Goal: Transaction & Acquisition: Book appointment/travel/reservation

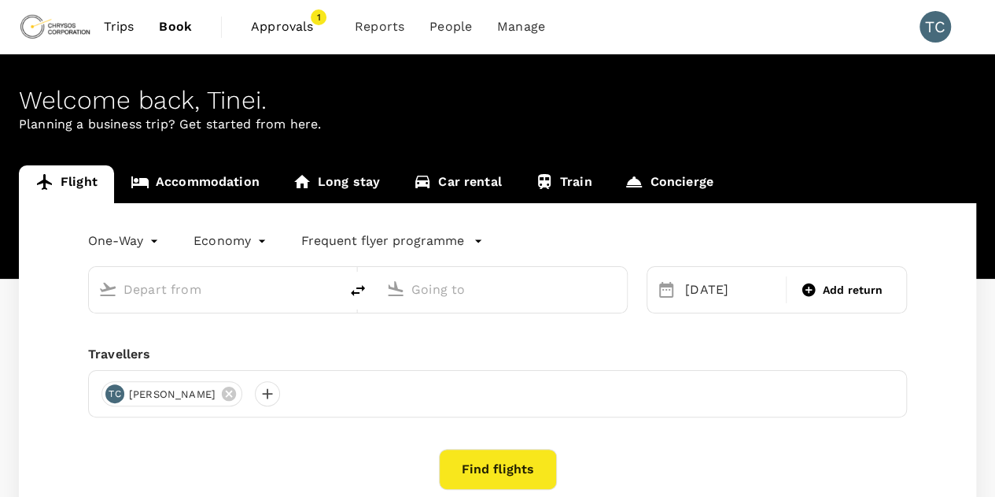
click at [271, 20] on span "Approvals" at bounding box center [290, 26] width 79 height 19
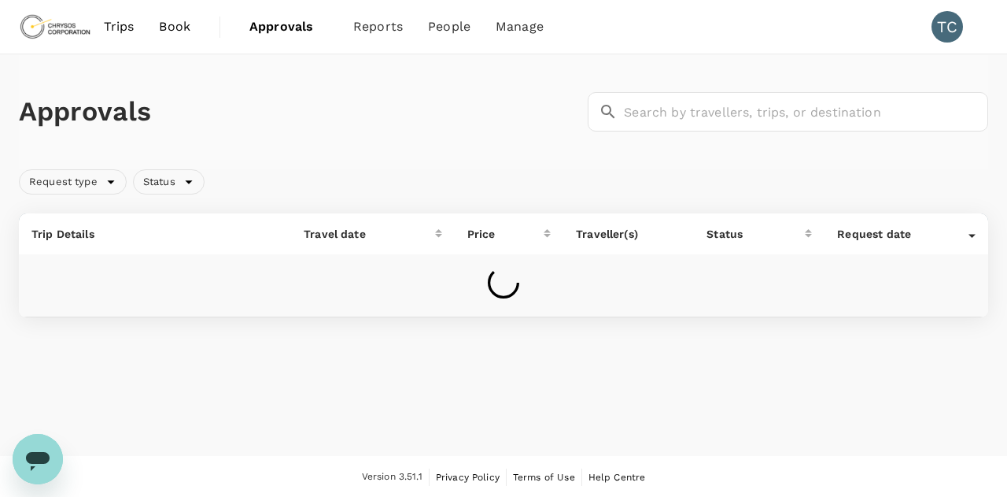
click at [173, 26] on span "Book" at bounding box center [174, 26] width 31 height 19
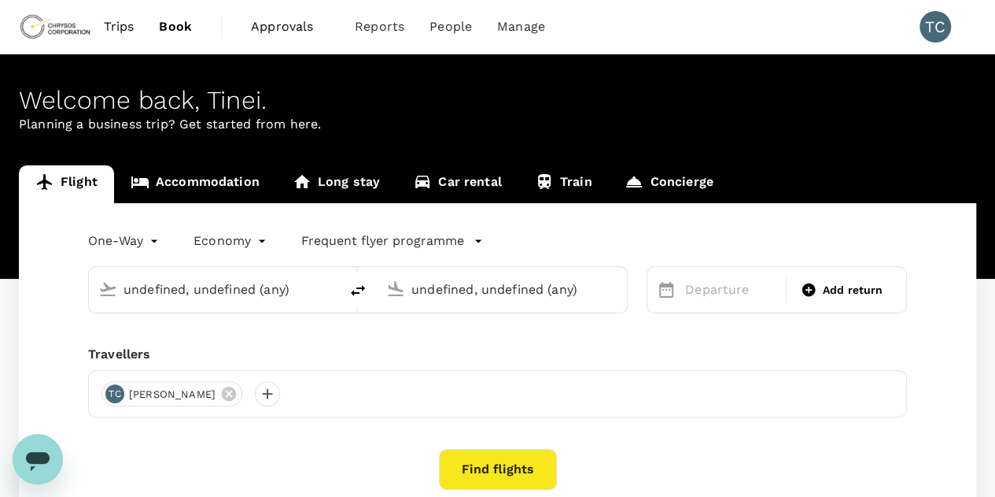
type input "[GEOGRAPHIC_DATA] ([GEOGRAPHIC_DATA])"
type input "[PERSON_NAME] Int'l (ABJ)"
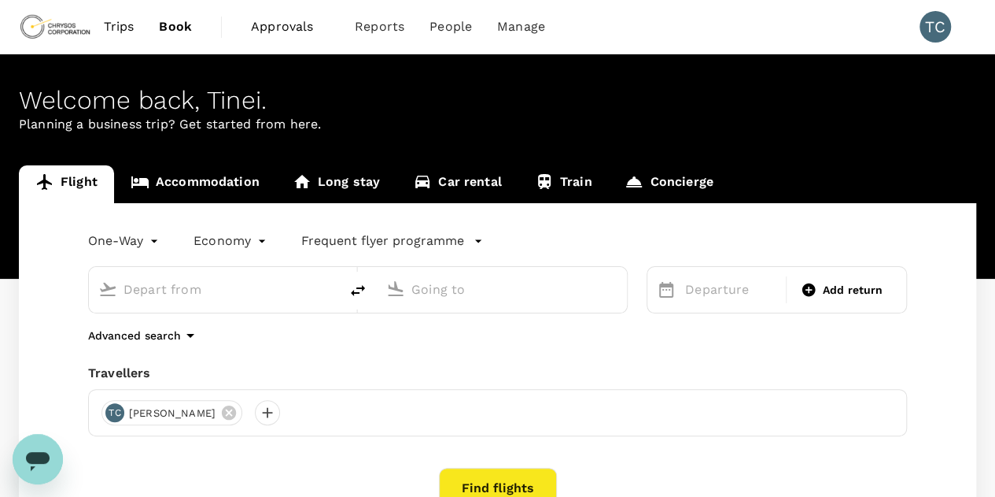
type input "[GEOGRAPHIC_DATA] ([GEOGRAPHIC_DATA])"
type input "[PERSON_NAME] Int'l (ABJ)"
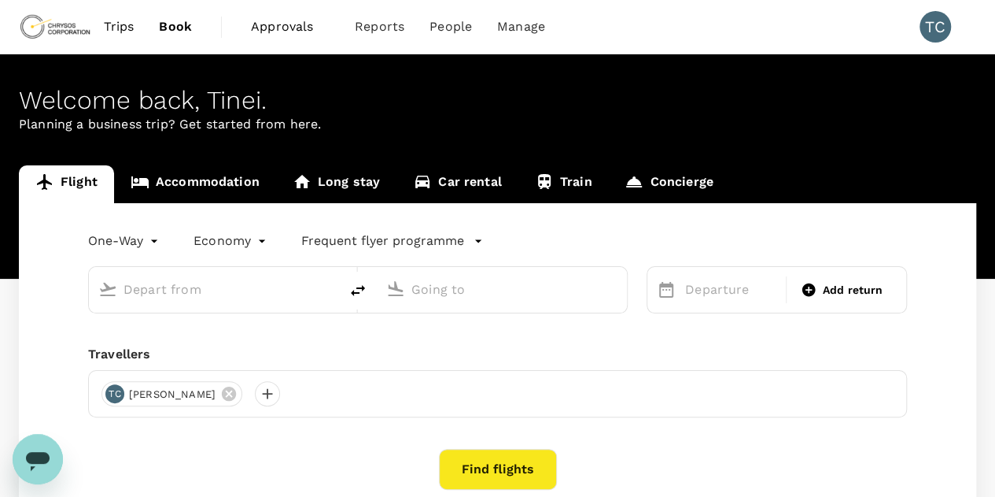
type input "[GEOGRAPHIC_DATA] ([GEOGRAPHIC_DATA])"
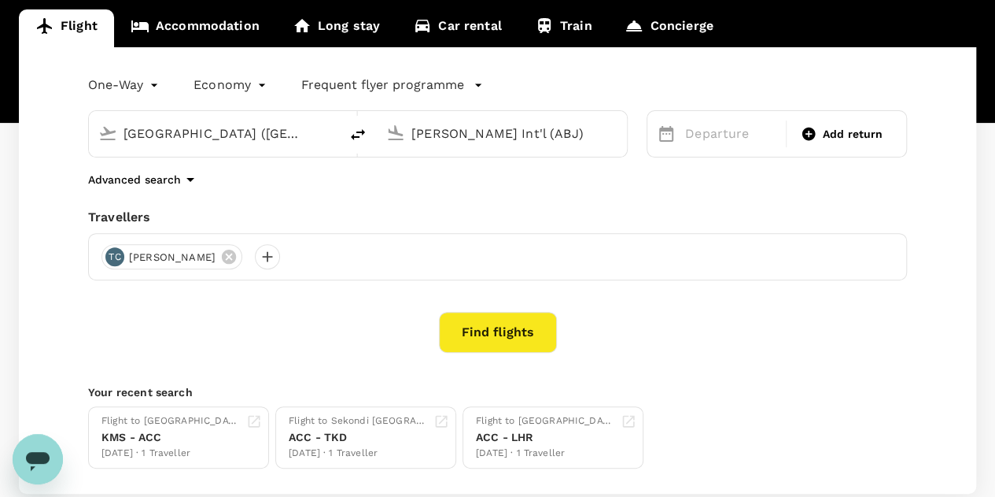
scroll to position [157, 0]
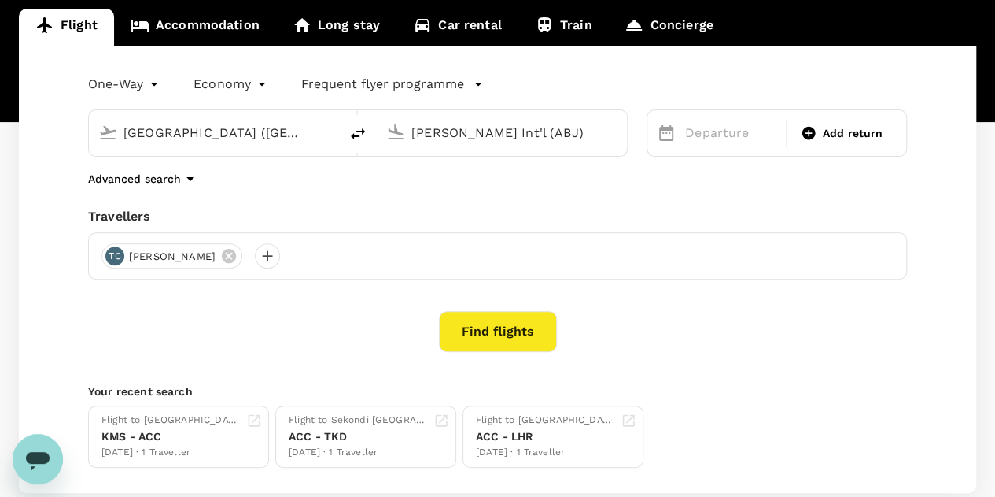
click at [581, 133] on input "[PERSON_NAME] Int'l (ABJ)" at bounding box center [503, 132] width 183 height 24
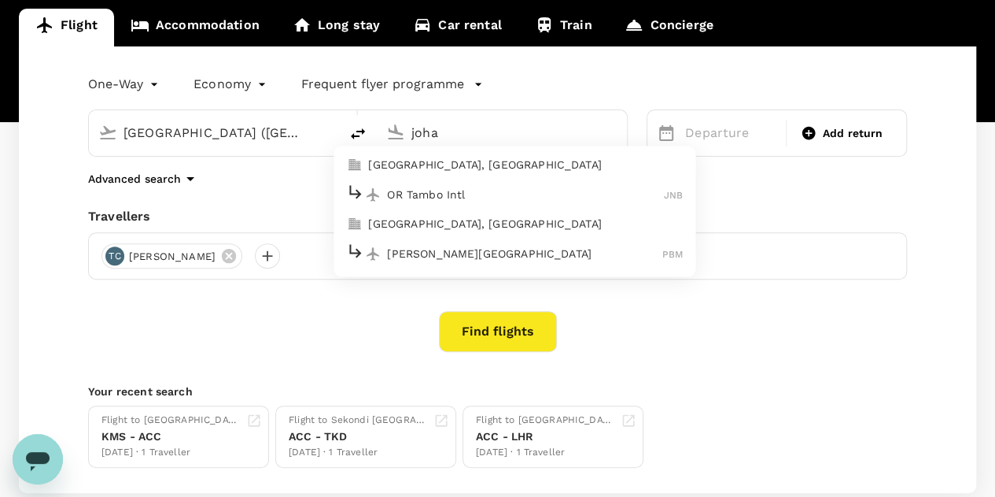
click at [516, 193] on p "OR Tambo Intl" at bounding box center [525, 194] width 277 height 16
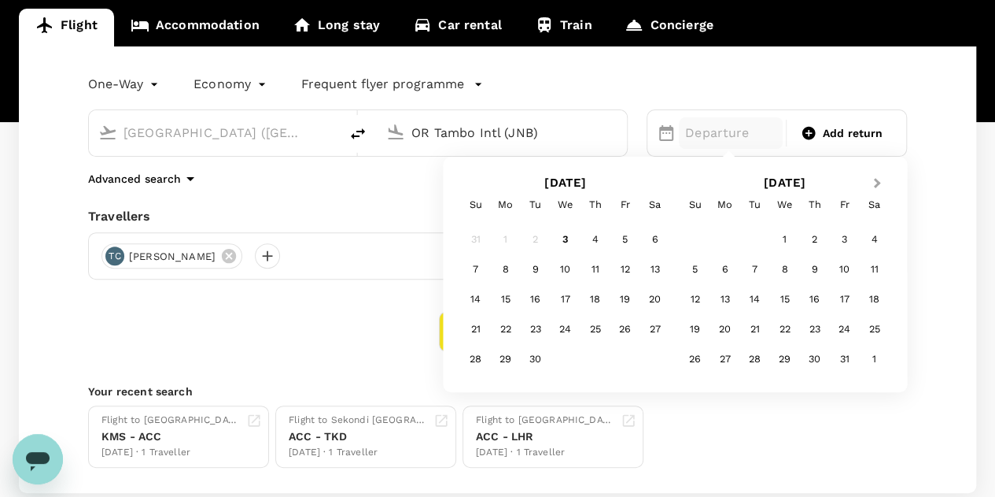
type input "OR Tambo Intl (JNB)"
click at [877, 181] on span "Next Month" at bounding box center [877, 184] width 0 height 18
click at [693, 353] on div "23" at bounding box center [696, 359] width 30 height 30
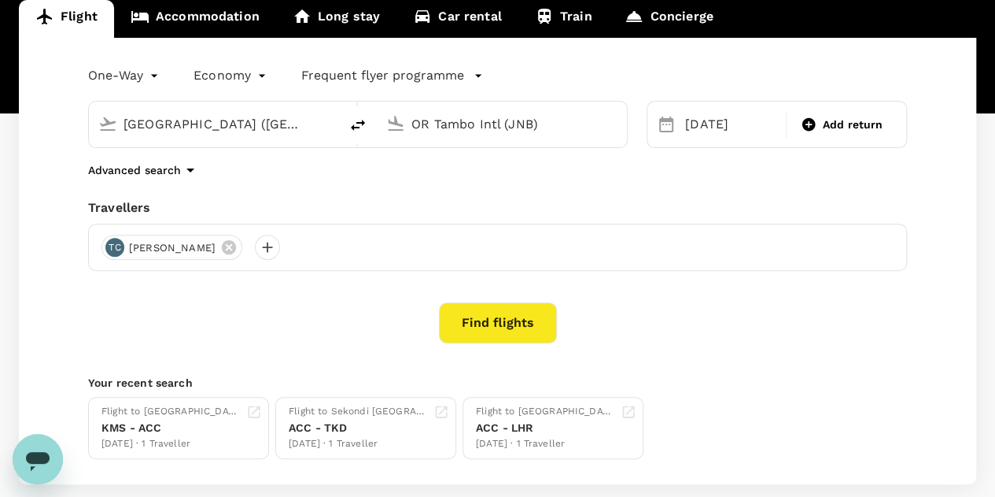
scroll to position [163, 0]
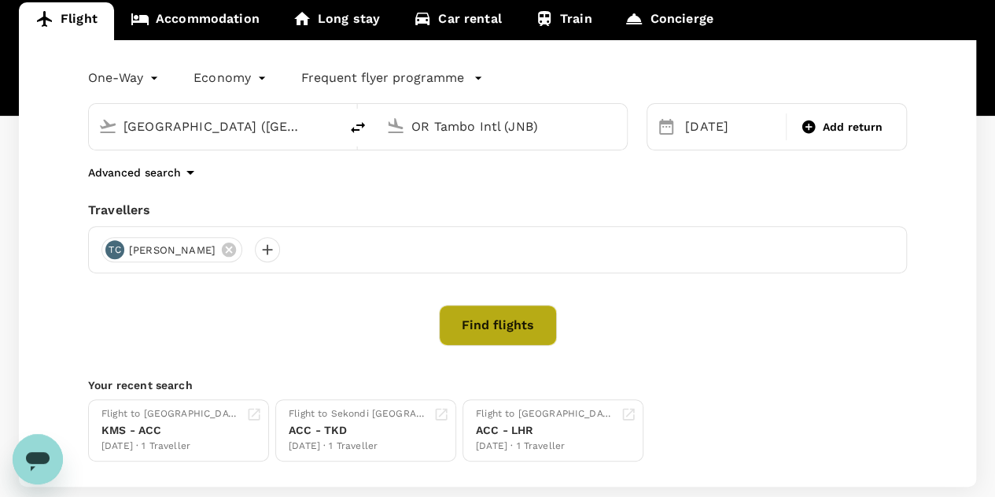
click at [515, 322] on button "Find flights" at bounding box center [498, 325] width 118 height 41
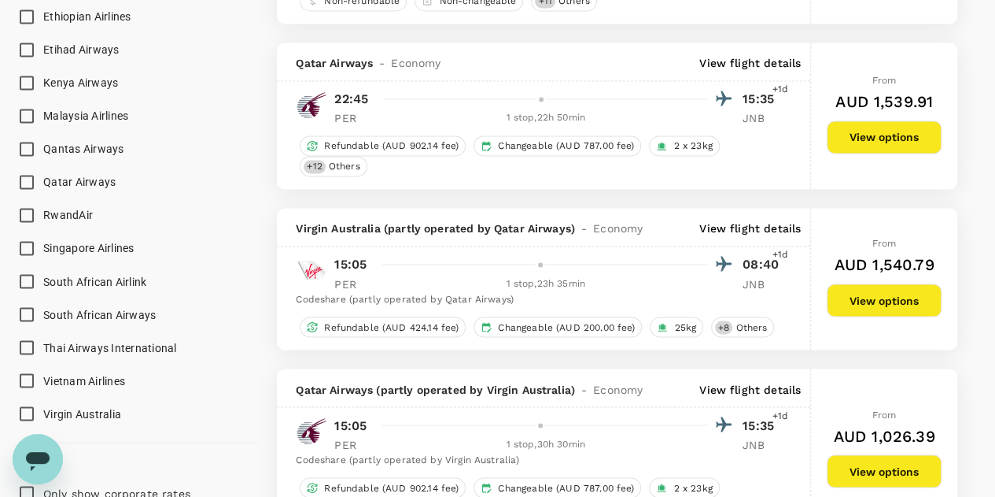
scroll to position [1220, 0]
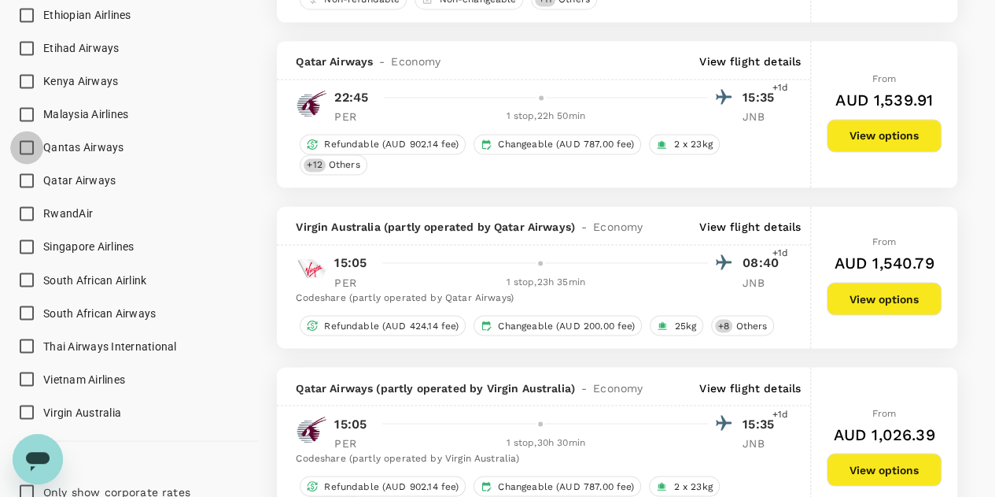
click at [27, 147] on input "Qantas Airways" at bounding box center [26, 147] width 33 height 33
checkbox input "true"
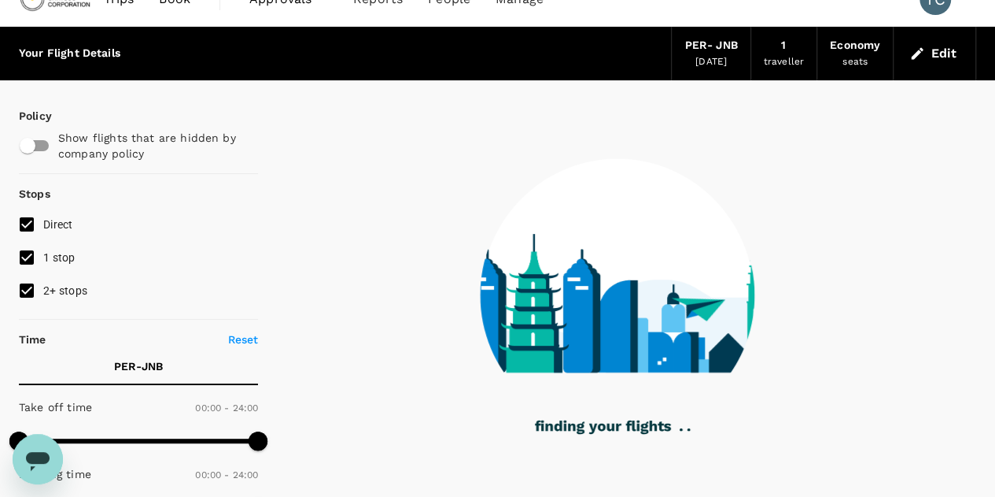
scroll to position [0, 0]
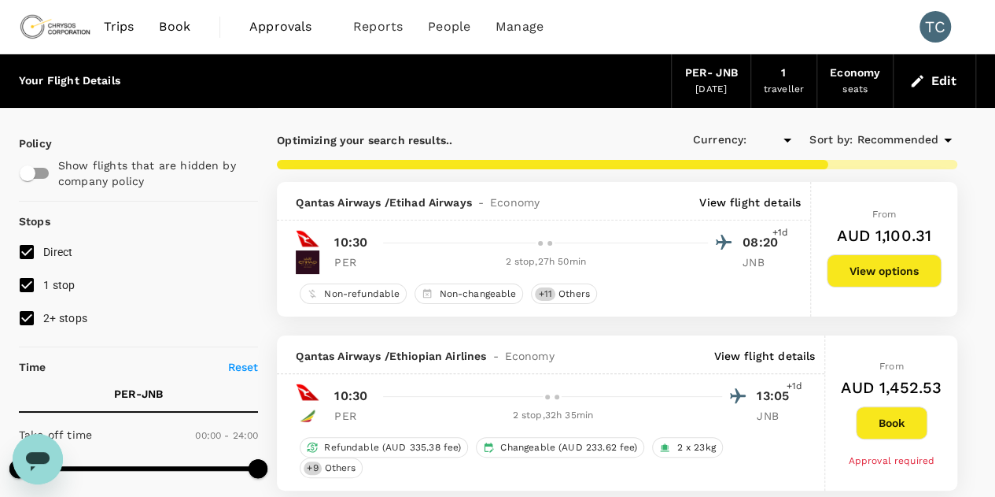
type input "AUD"
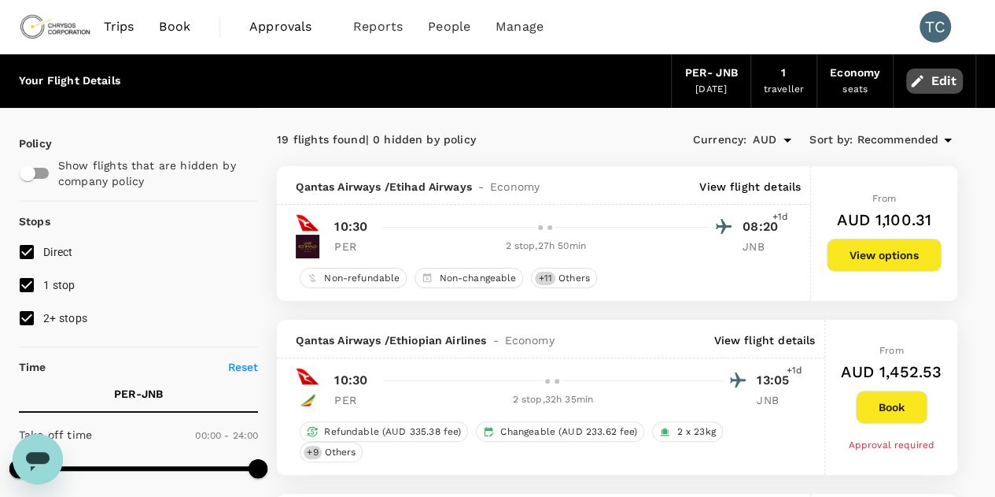
click at [941, 79] on button "Edit" at bounding box center [935, 80] width 57 height 25
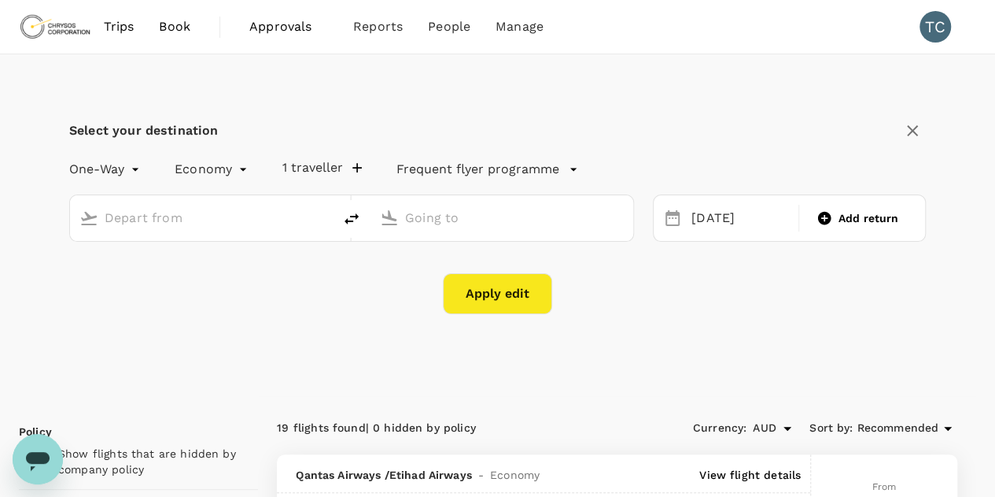
type input "[GEOGRAPHIC_DATA] ([GEOGRAPHIC_DATA])"
type input "OR Tambo Intl (JNB)"
click at [729, 216] on div "[DATE]" at bounding box center [740, 218] width 110 height 31
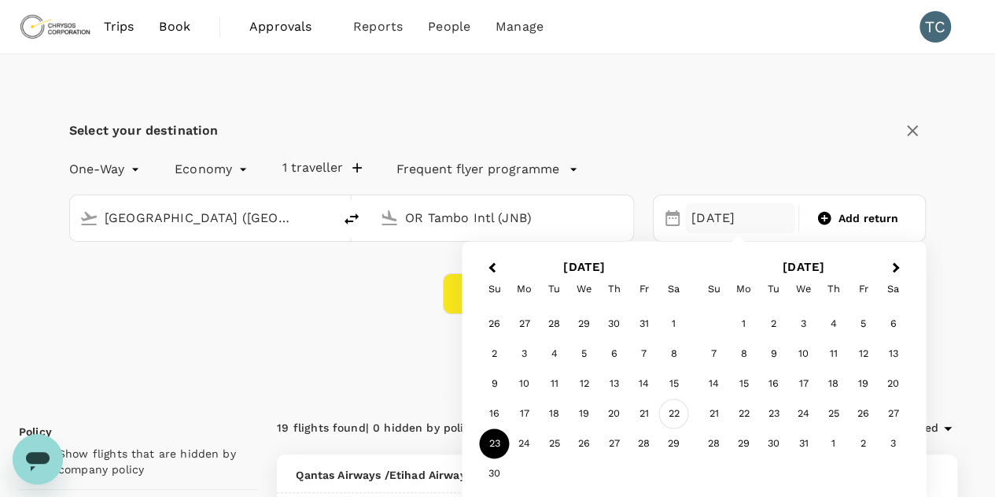
click at [675, 405] on div "22" at bounding box center [674, 414] width 30 height 30
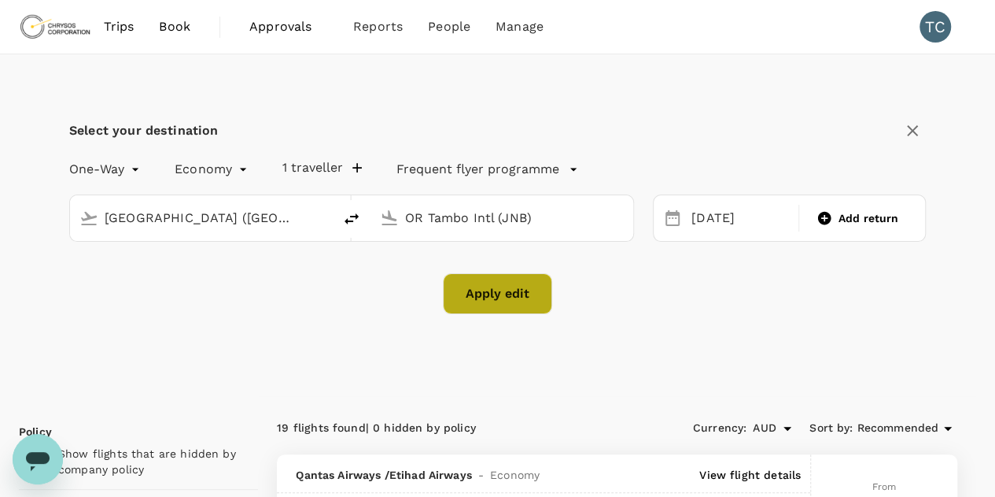
click at [494, 285] on button "Apply edit" at bounding box center [497, 293] width 109 height 41
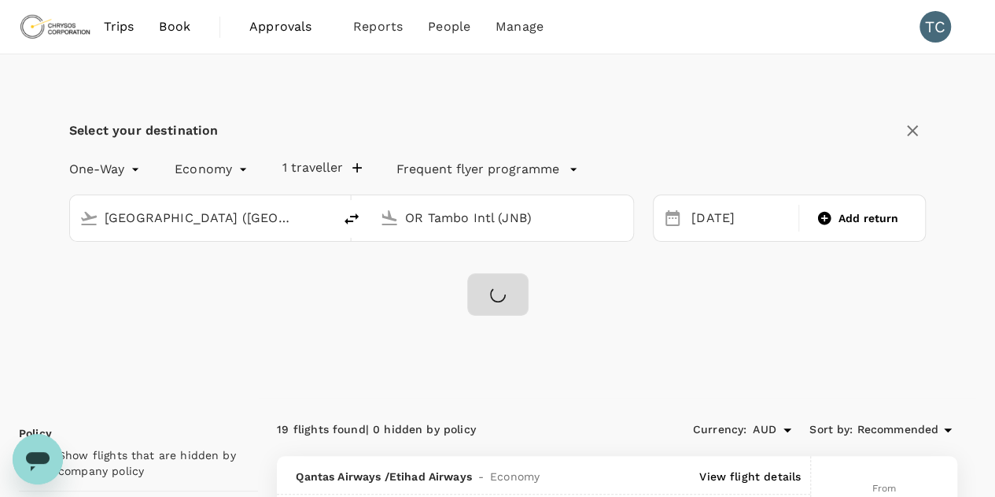
checkbox input "false"
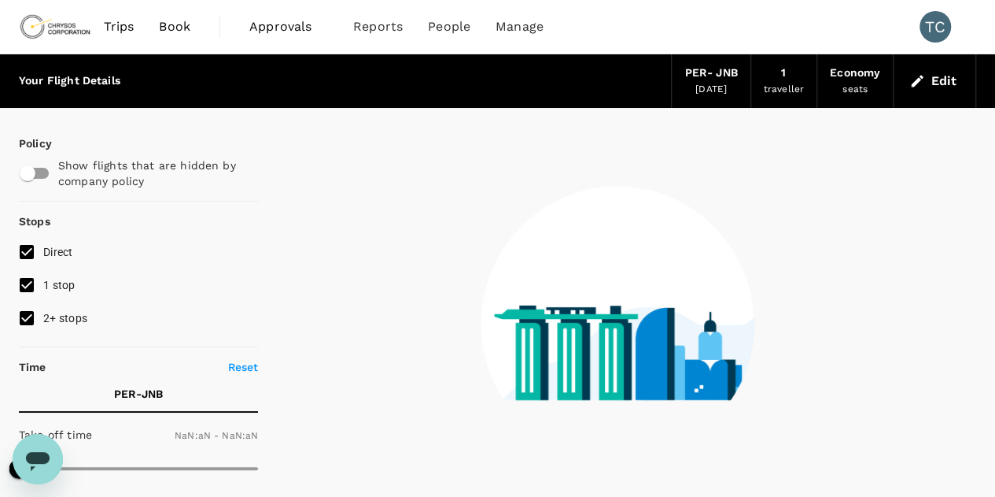
checkbox input "false"
type input "1440"
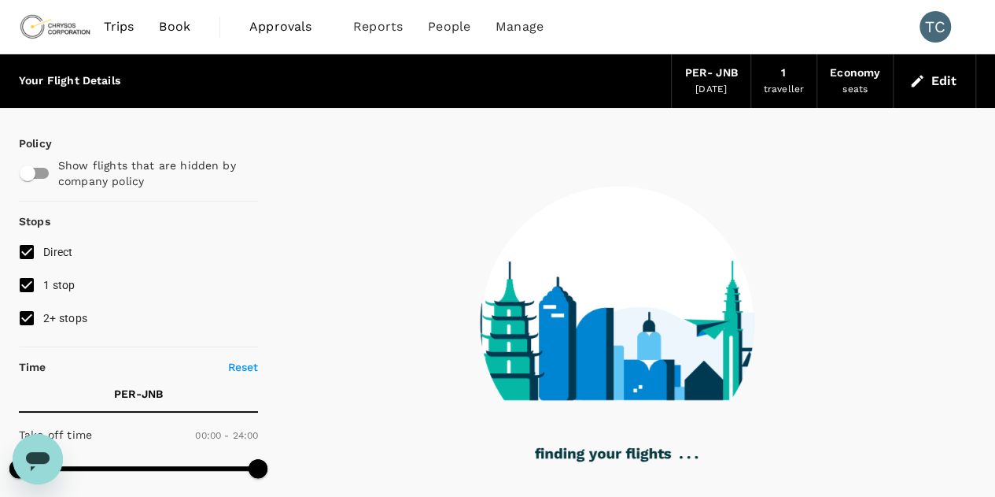
type input "2365"
checkbox input "true"
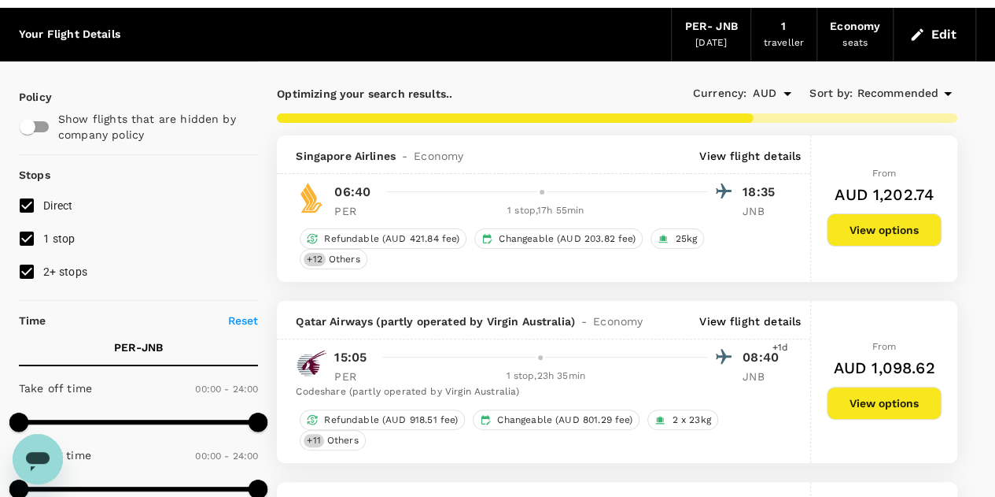
scroll to position [50, 0]
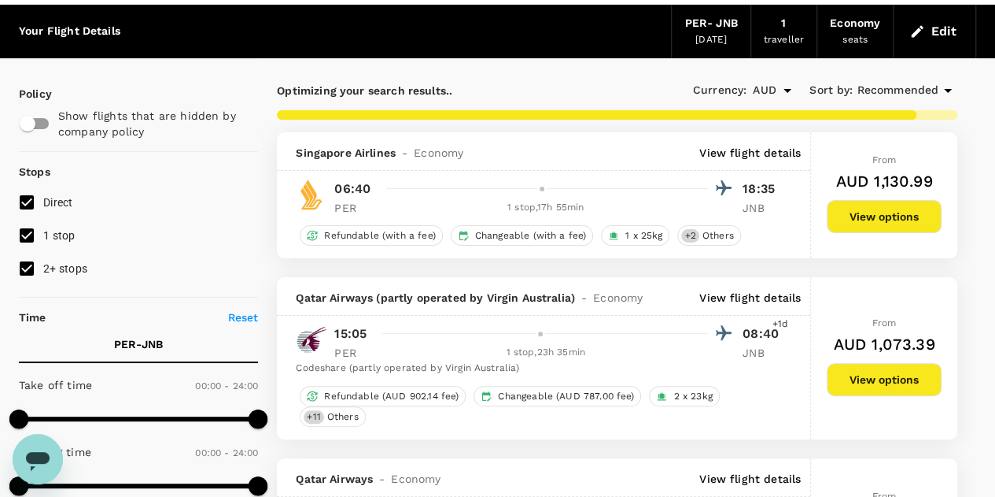
type input "2585"
click at [27, 267] on input "2+ stops" at bounding box center [26, 268] width 33 height 33
checkbox input "false"
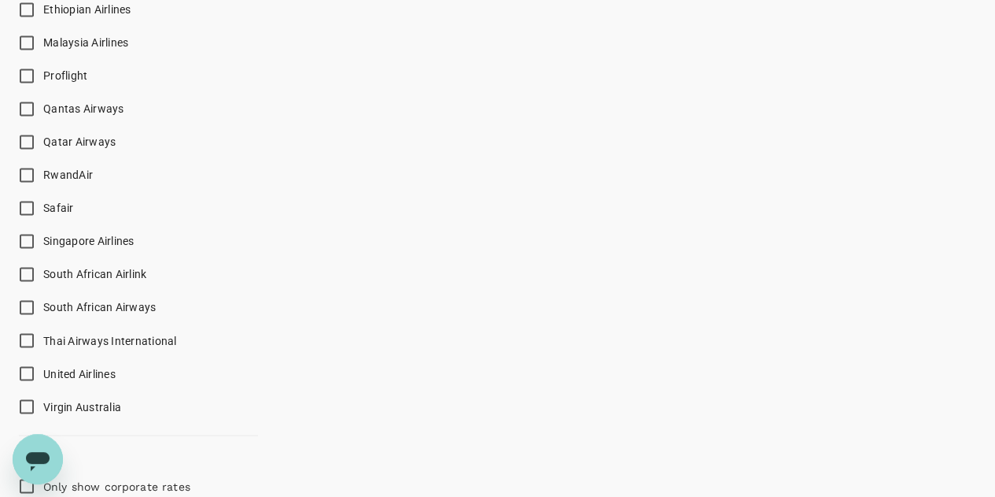
scroll to position [1131, 0]
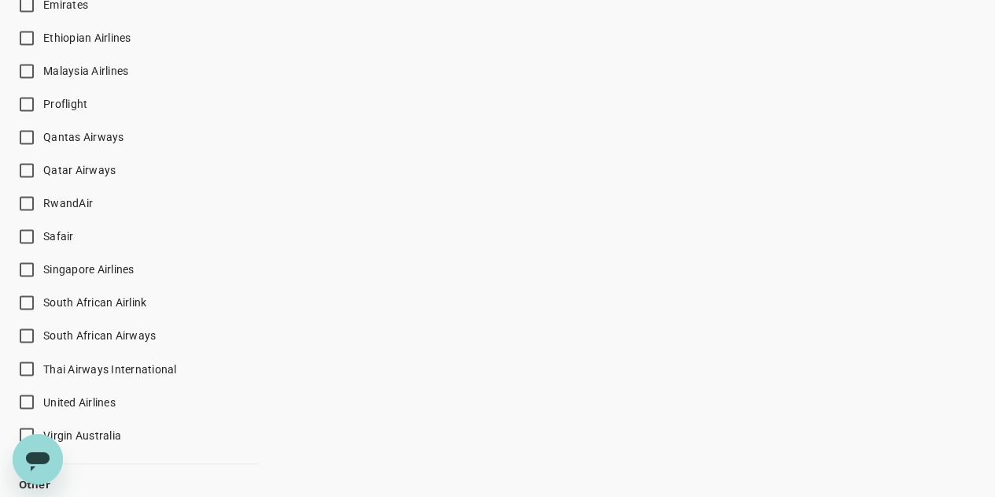
type input "2710"
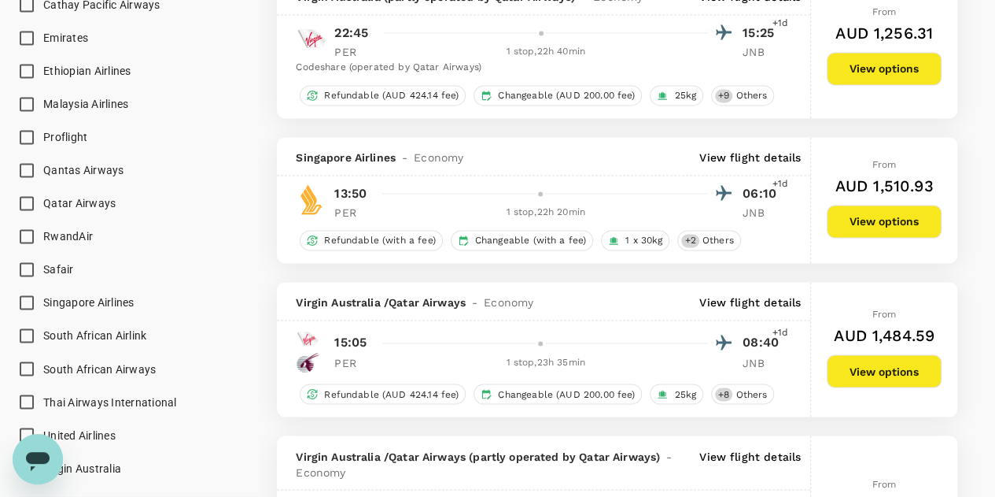
type input "AUD"
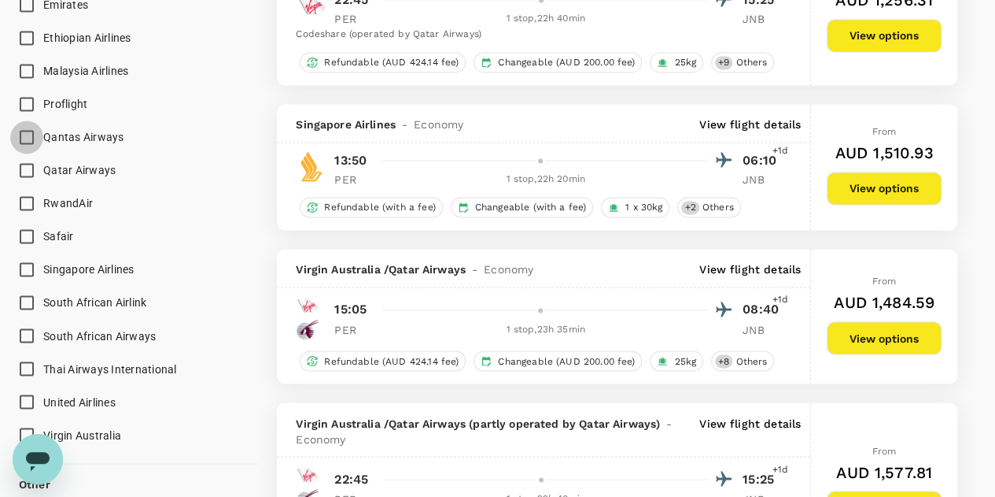
click at [28, 134] on input "Qantas Airways" at bounding box center [26, 136] width 33 height 33
checkbox input "true"
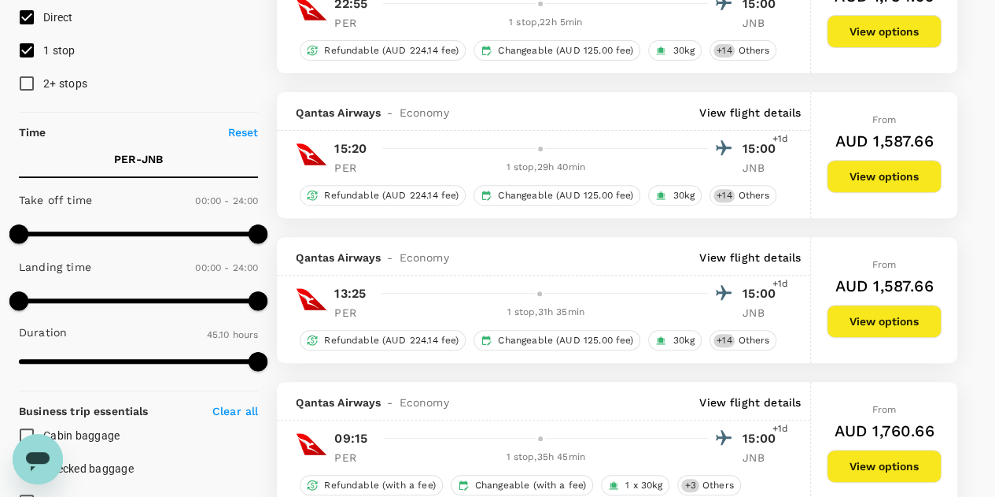
scroll to position [0, 0]
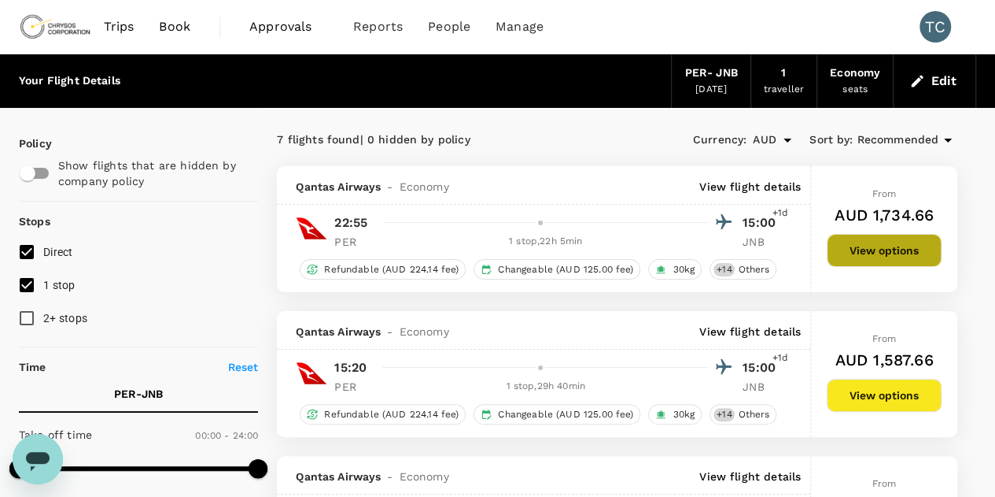
click at [883, 248] on button "View options" at bounding box center [884, 250] width 115 height 33
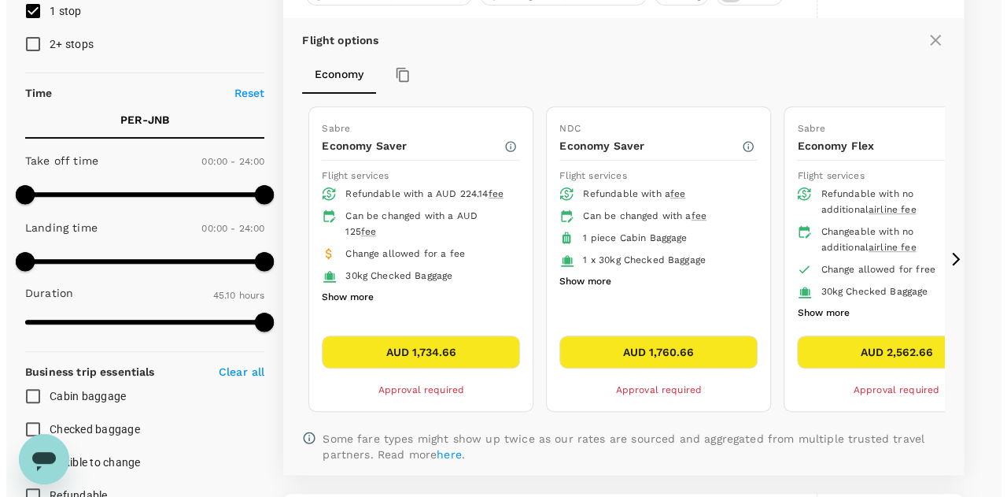
scroll to position [280, 0]
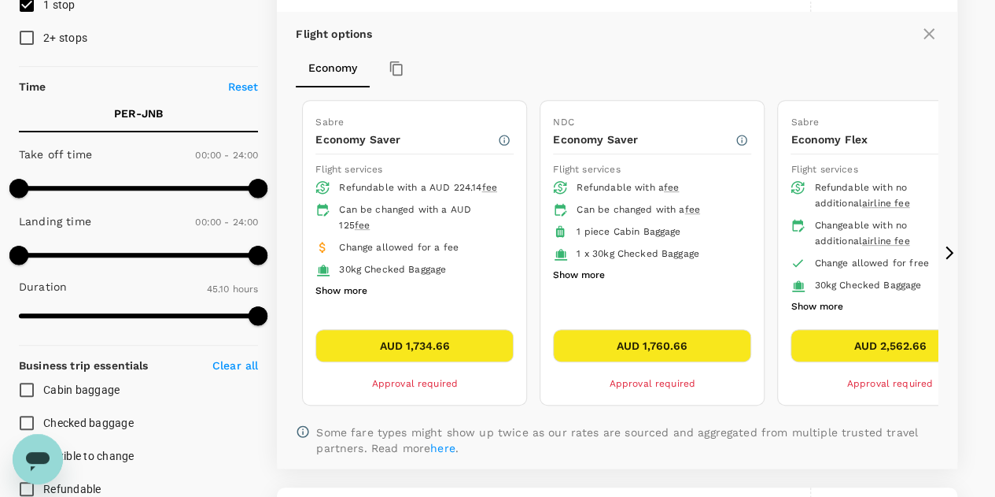
click at [946, 253] on icon at bounding box center [950, 253] width 16 height 16
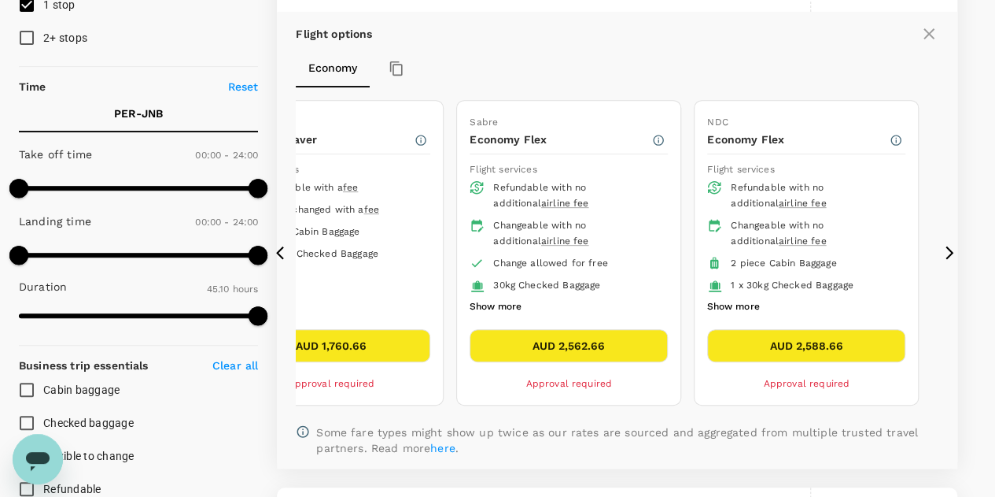
click at [280, 248] on icon at bounding box center [284, 253] width 16 height 16
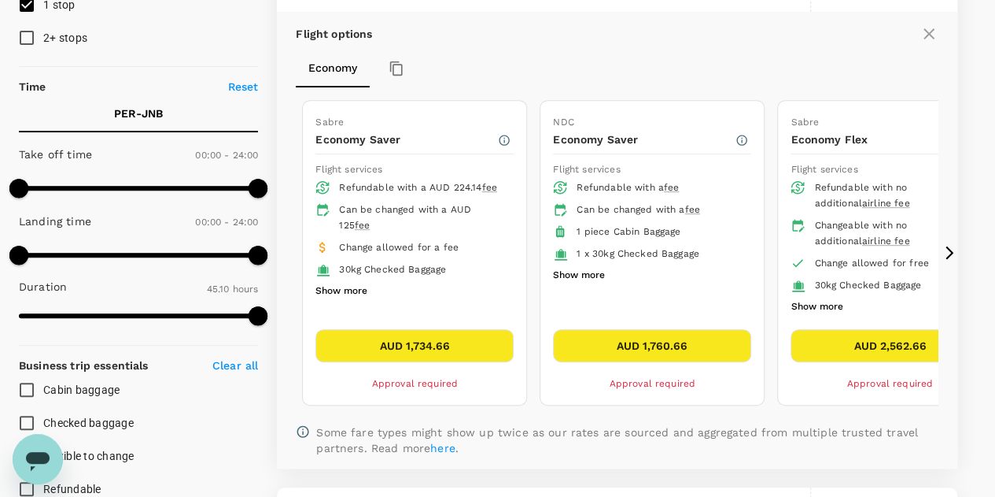
click at [951, 248] on icon at bounding box center [950, 252] width 8 height 13
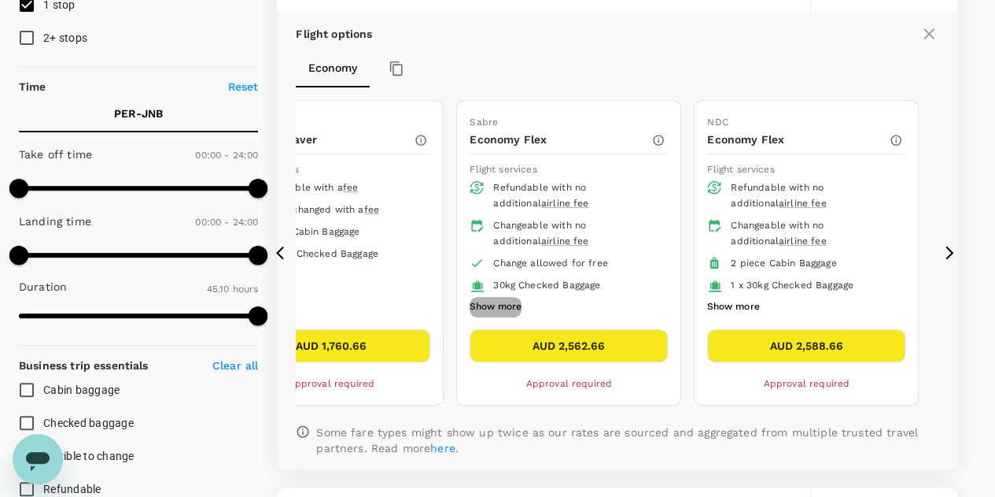
click at [489, 300] on button "Show more" at bounding box center [496, 307] width 52 height 20
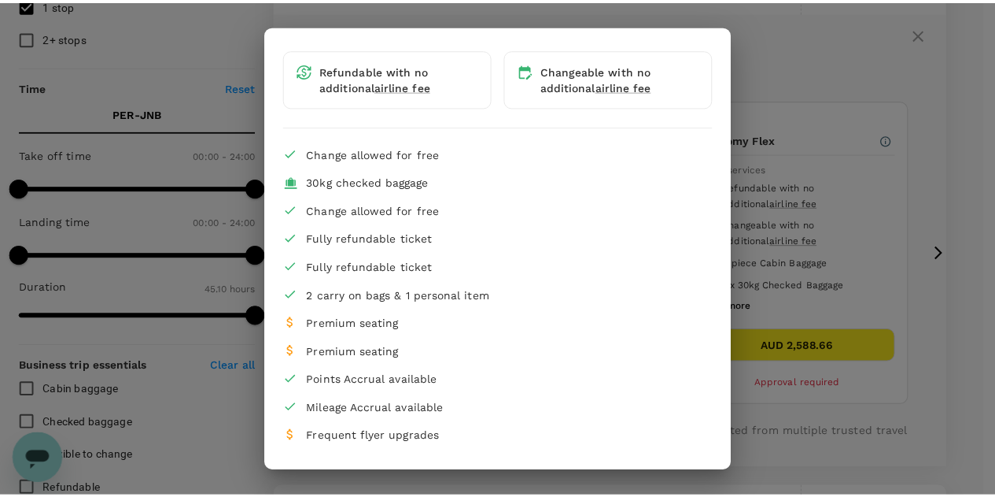
scroll to position [0, 0]
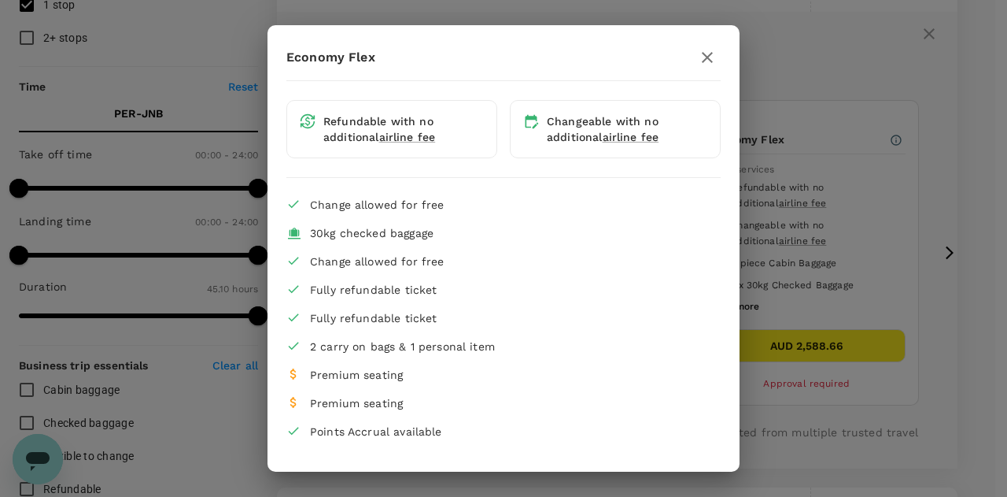
click at [817, 40] on div "Economy Flex Refundable with no additional airline fee Changeable with no addit…" at bounding box center [503, 248] width 1007 height 497
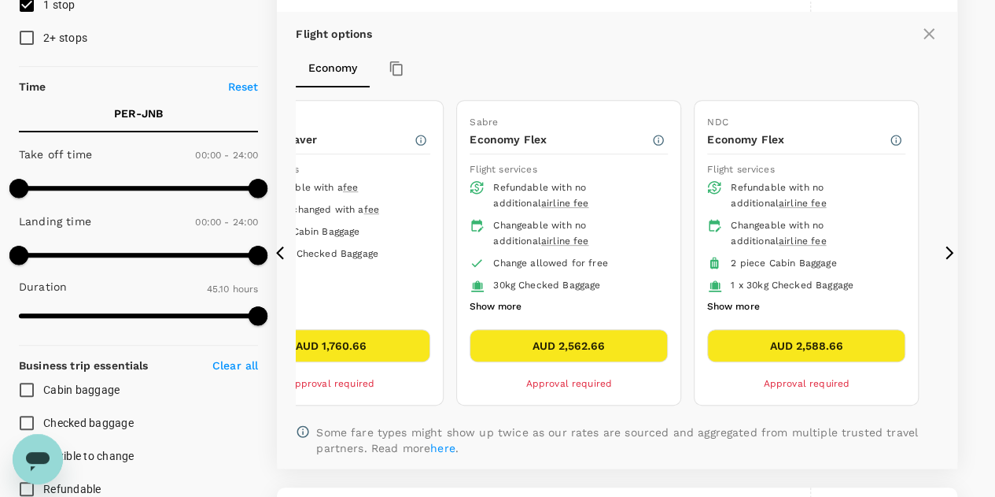
click at [283, 246] on icon at bounding box center [284, 253] width 16 height 16
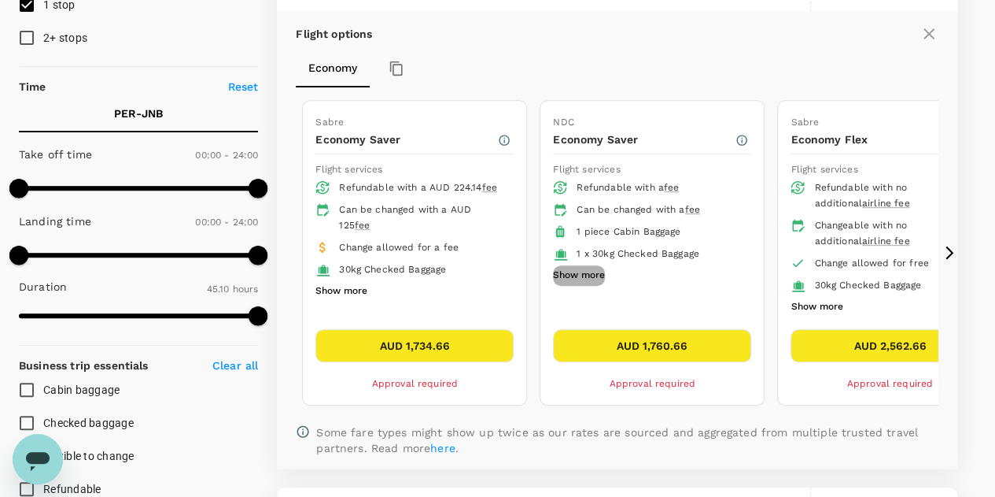
click at [582, 269] on button "Show more" at bounding box center [579, 275] width 52 height 20
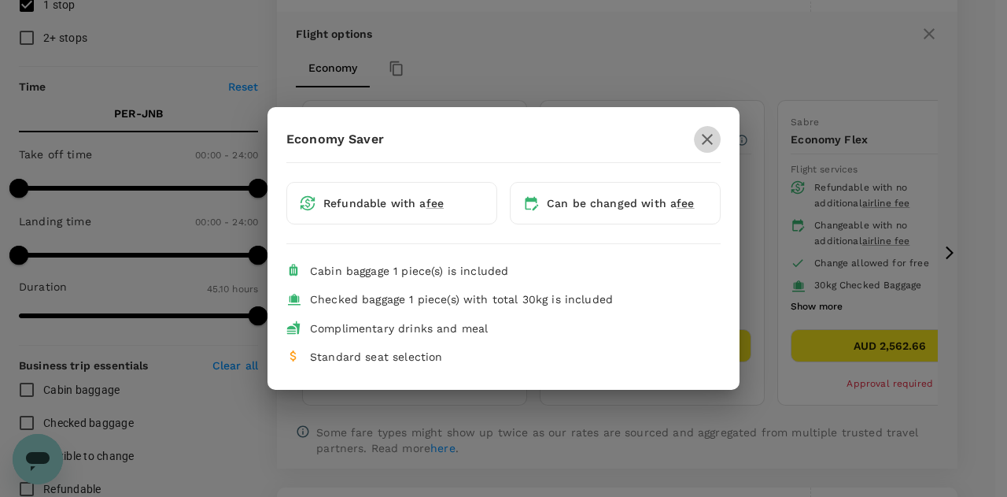
click at [707, 139] on icon "button" at bounding box center [707, 139] width 11 height 11
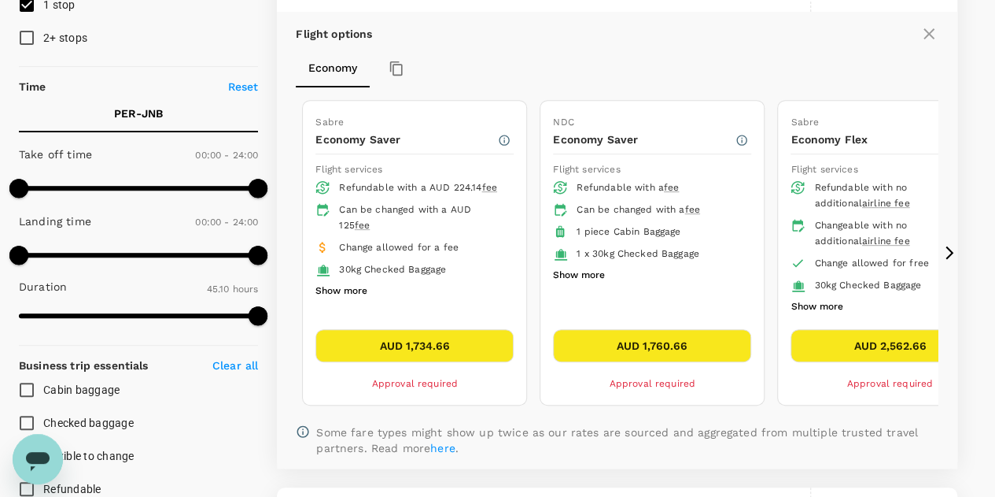
click at [951, 245] on icon at bounding box center [950, 253] width 16 height 16
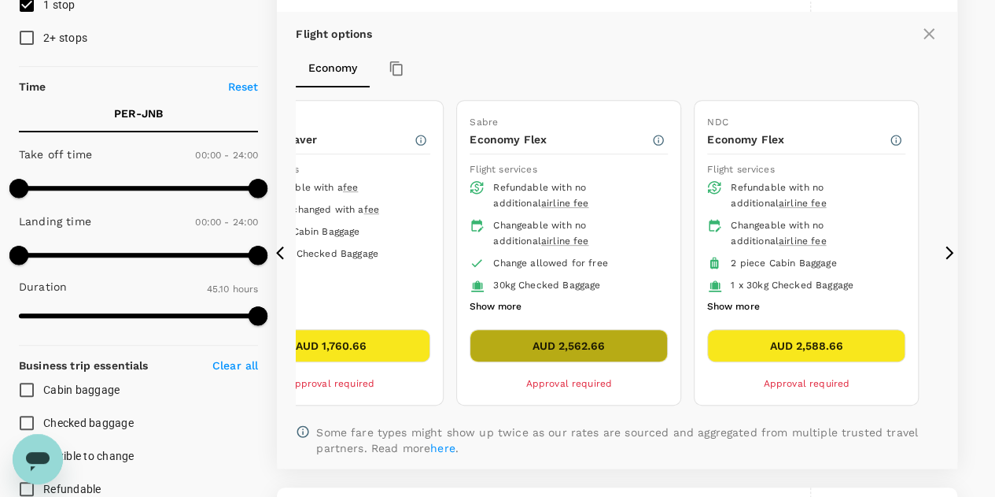
click at [616, 336] on button "AUD 2,562.66" at bounding box center [569, 345] width 198 height 33
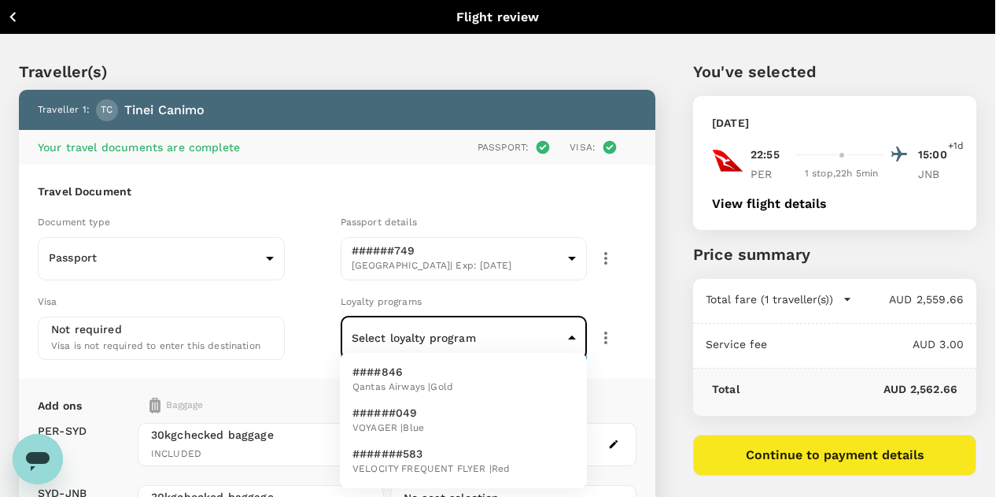
click at [572, 331] on body "Back to flight results Flight review Traveller(s) Traveller 1 : TC [PERSON_NAME…" at bounding box center [503, 387] width 1007 height 774
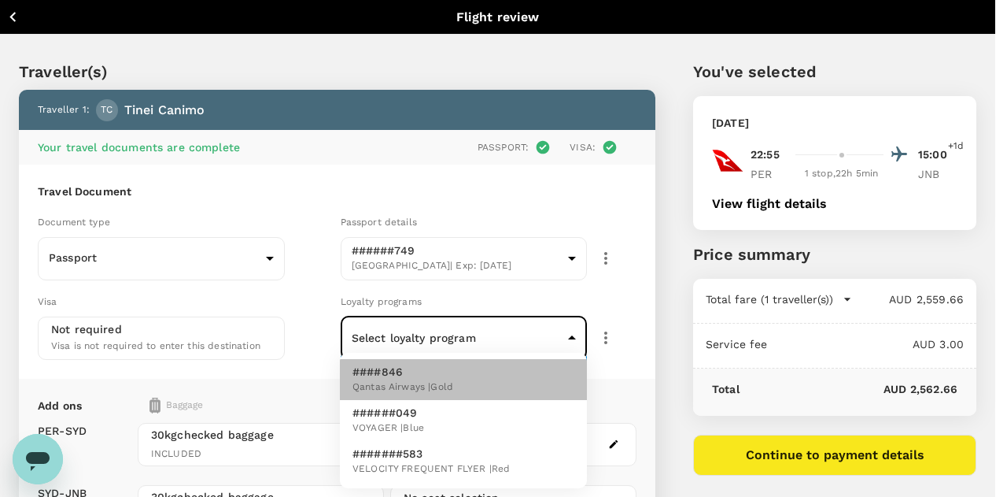
click at [518, 369] on li "####846 Qantas Airways | Gold" at bounding box center [463, 379] width 247 height 41
type input "325a1905-8107-4a07-9f4a-3e0338cd9e5f"
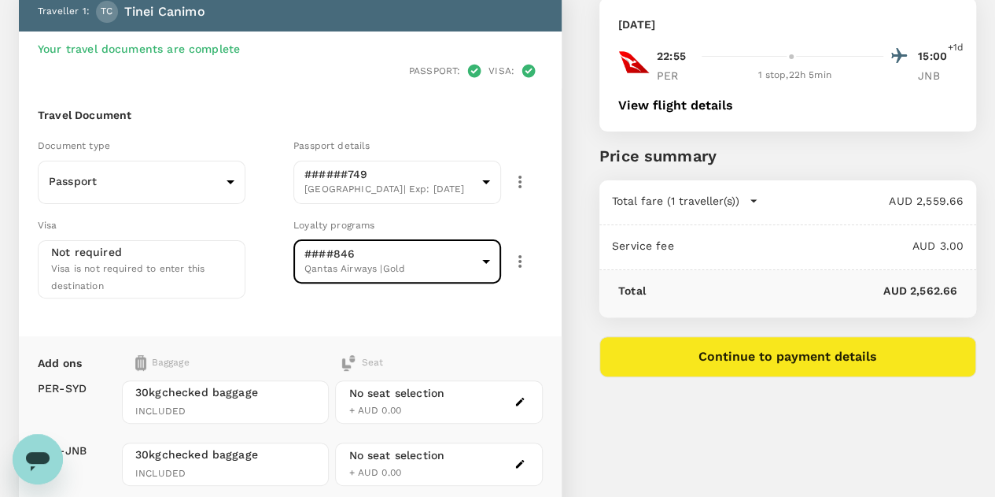
scroll to position [100, 0]
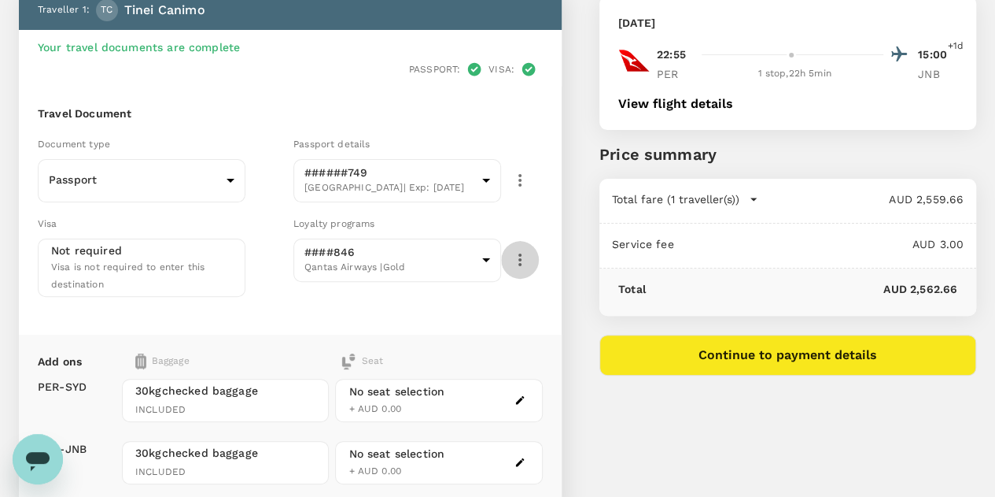
click at [530, 250] on icon "button" at bounding box center [520, 259] width 19 height 19
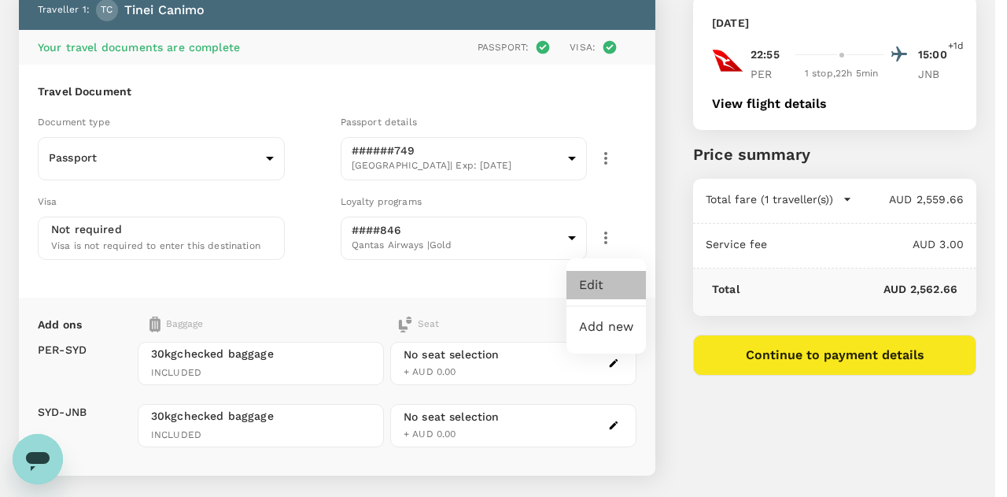
click at [597, 283] on li "Edit" at bounding box center [606, 285] width 79 height 28
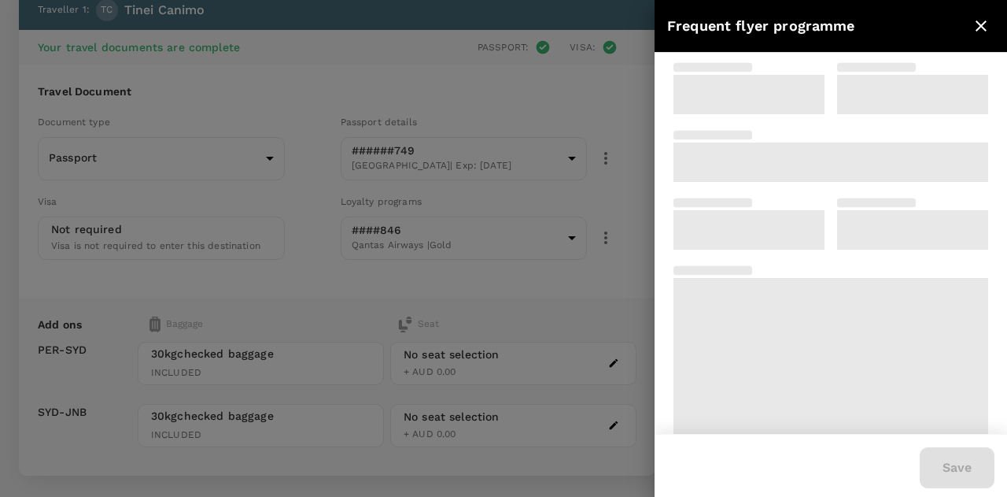
type input "Qantas Frequent Flyer"
type input "9249846"
type input "16"
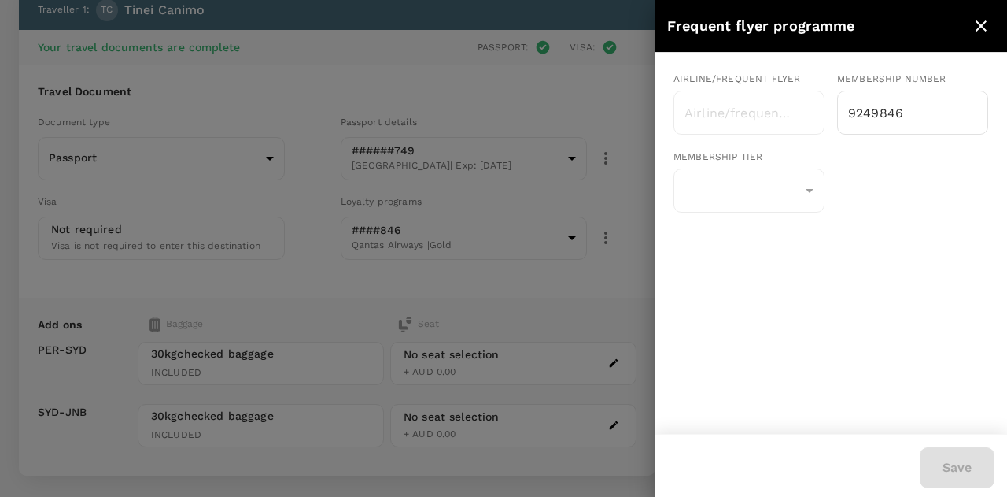
type input "Qantas Frequent Flyer"
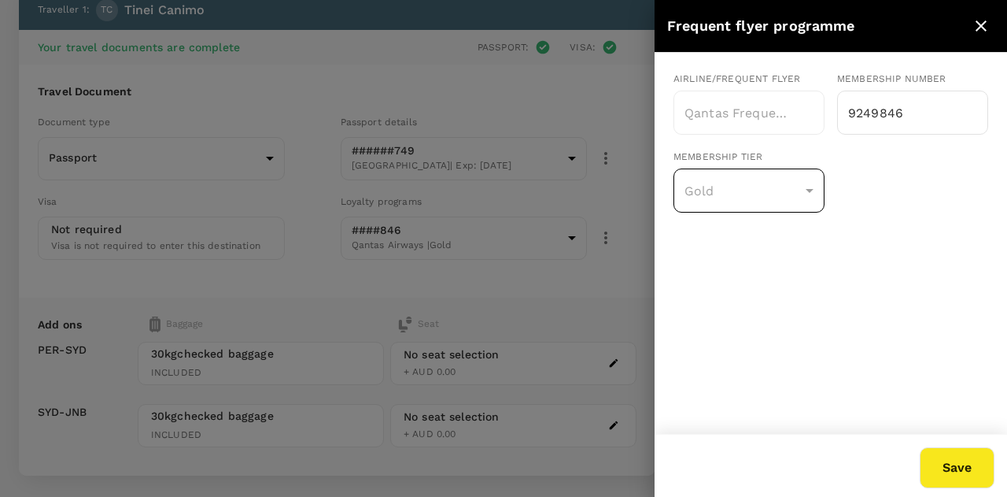
click at [811, 185] on div "Gold" at bounding box center [749, 190] width 151 height 39
click at [810, 190] on div "Gold" at bounding box center [749, 190] width 151 height 39
click at [733, 191] on div "Gold" at bounding box center [749, 190] width 151 height 39
click at [803, 191] on div "Gold" at bounding box center [749, 190] width 151 height 39
click at [815, 188] on div "Gold" at bounding box center [749, 190] width 151 height 39
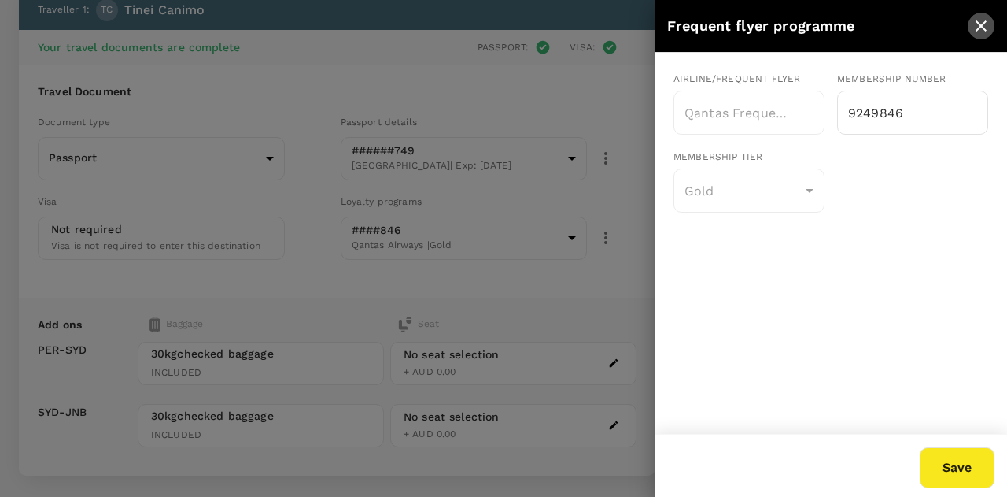
click at [980, 26] on icon "close" at bounding box center [981, 25] width 11 height 11
